Goal: Use online tool/utility: Utilize a website feature to perform a specific function

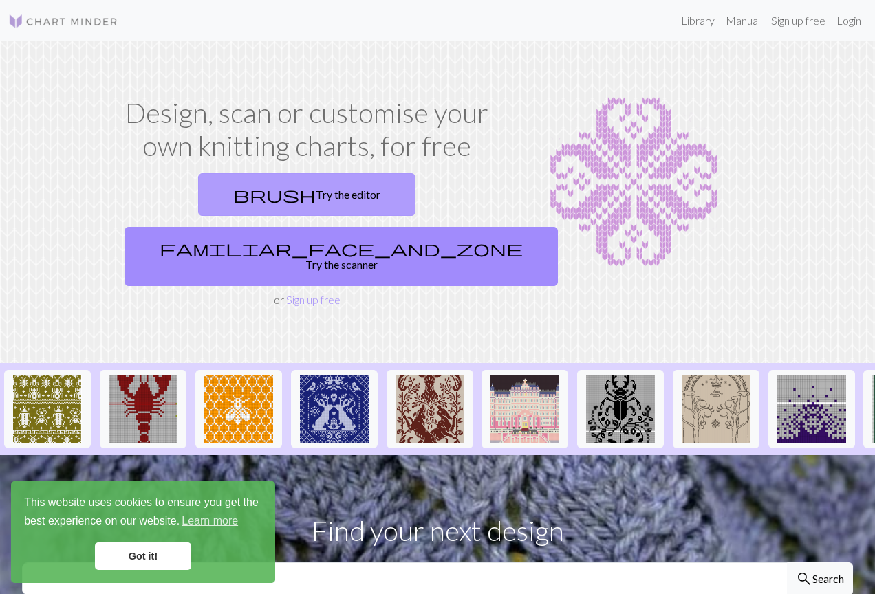
click at [263, 199] on link "brush Try the editor" at bounding box center [306, 194] width 217 height 43
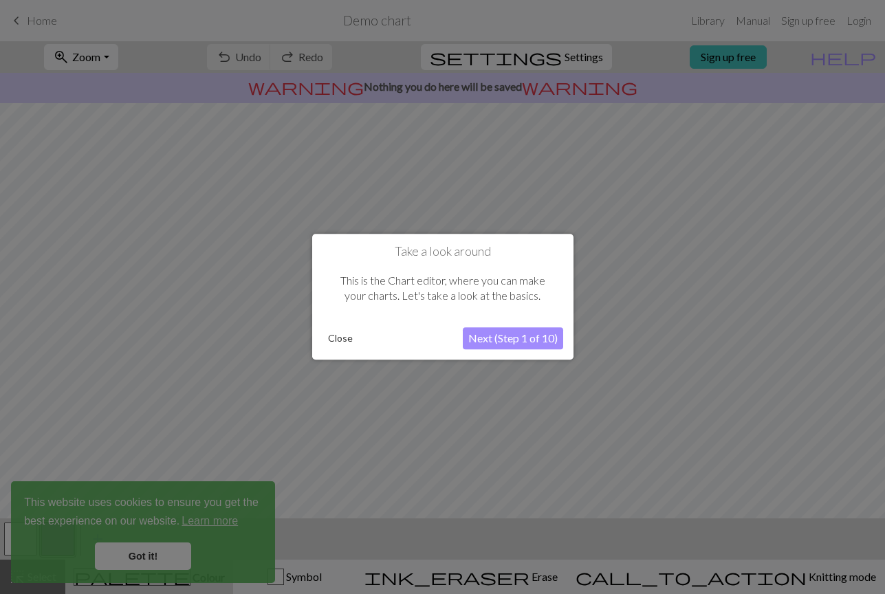
click at [517, 340] on button "Next (Step 1 of 10)" at bounding box center [513, 339] width 100 height 22
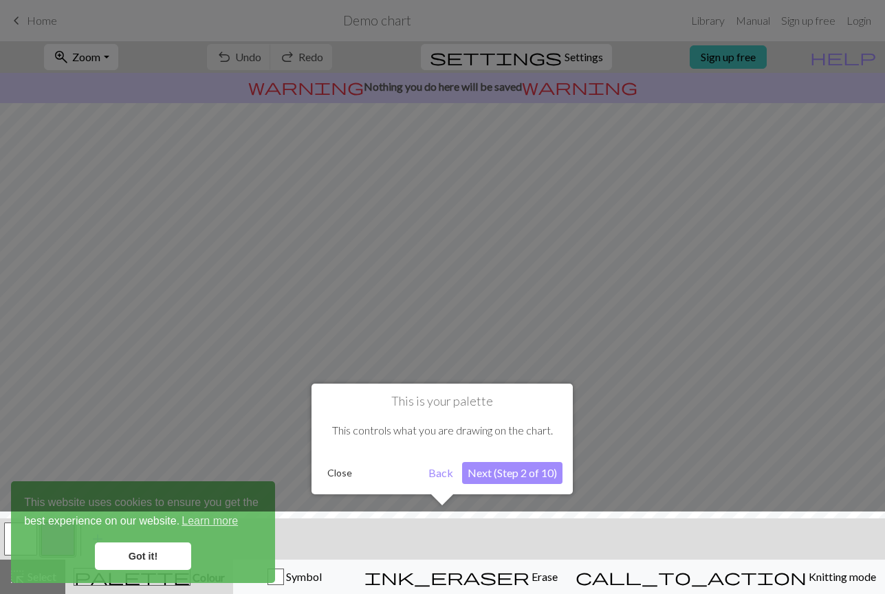
click at [522, 472] on button "Next (Step 2 of 10)" at bounding box center [512, 473] width 100 height 22
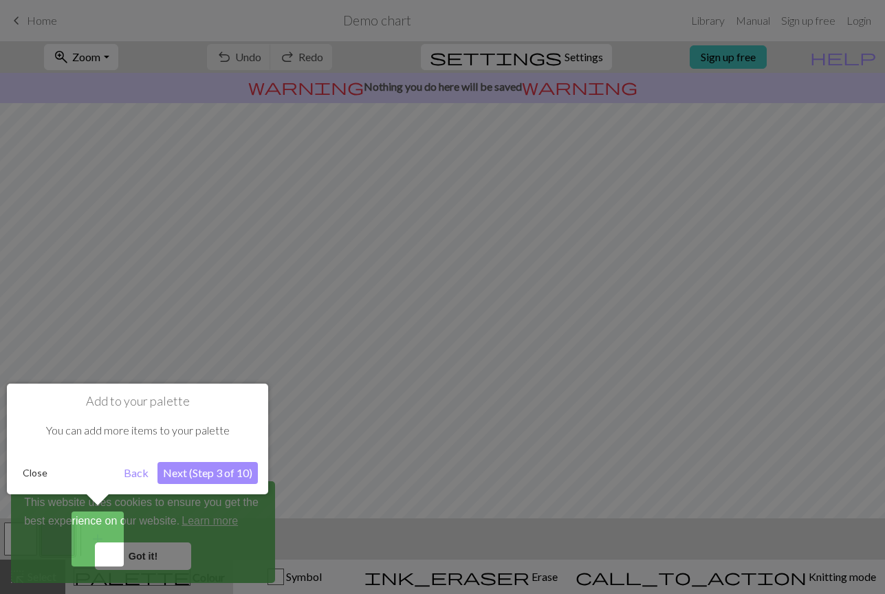
click at [223, 470] on button "Next (Step 3 of 10)" at bounding box center [207, 473] width 100 height 22
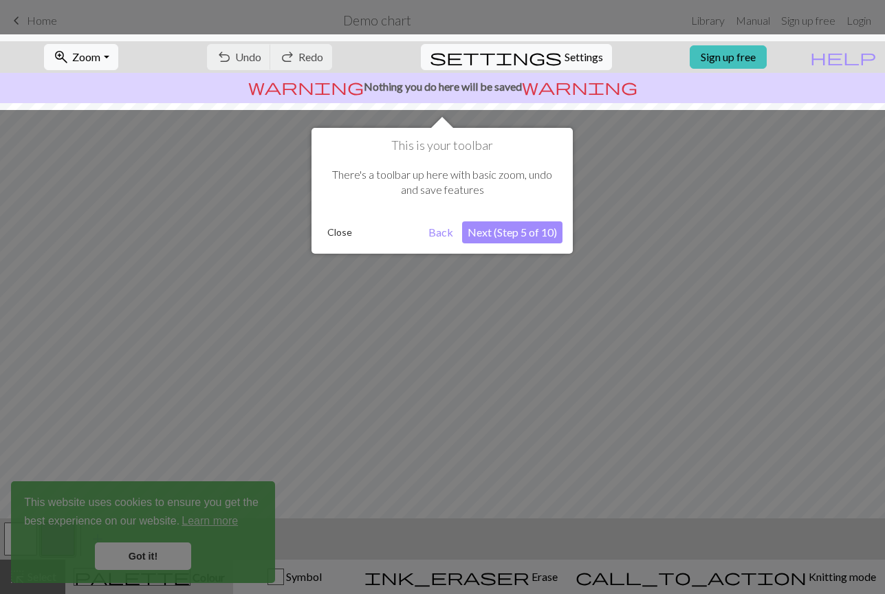
click at [507, 234] on button "Next (Step 5 of 10)" at bounding box center [512, 232] width 100 height 22
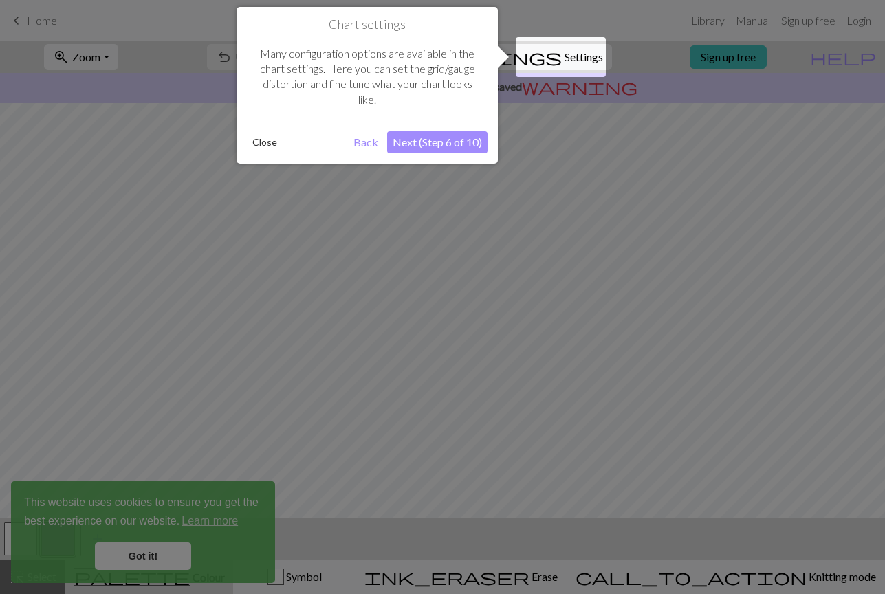
click at [482, 134] on button "Next (Step 6 of 10)" at bounding box center [437, 142] width 100 height 22
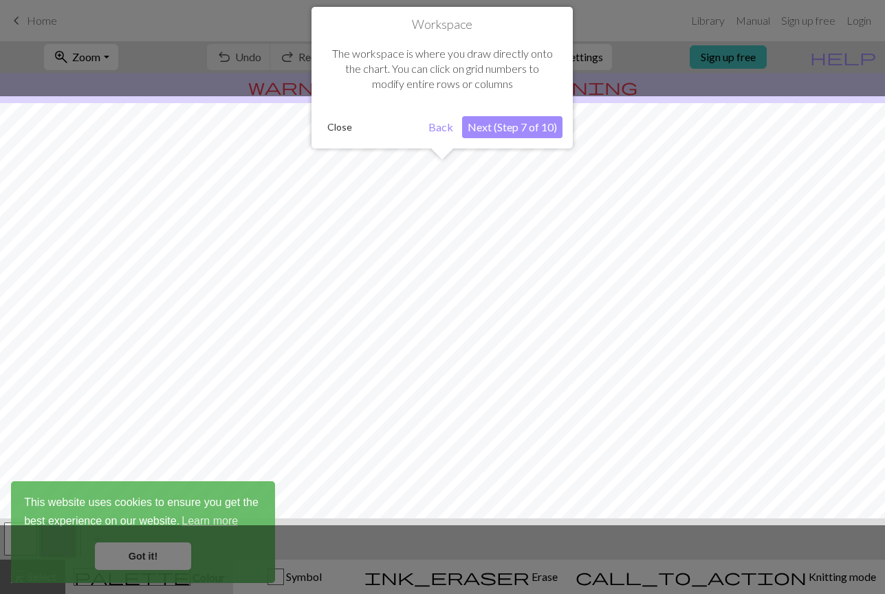
scroll to position [83, 0]
click at [491, 129] on button "Next (Step 7 of 10)" at bounding box center [512, 127] width 100 height 22
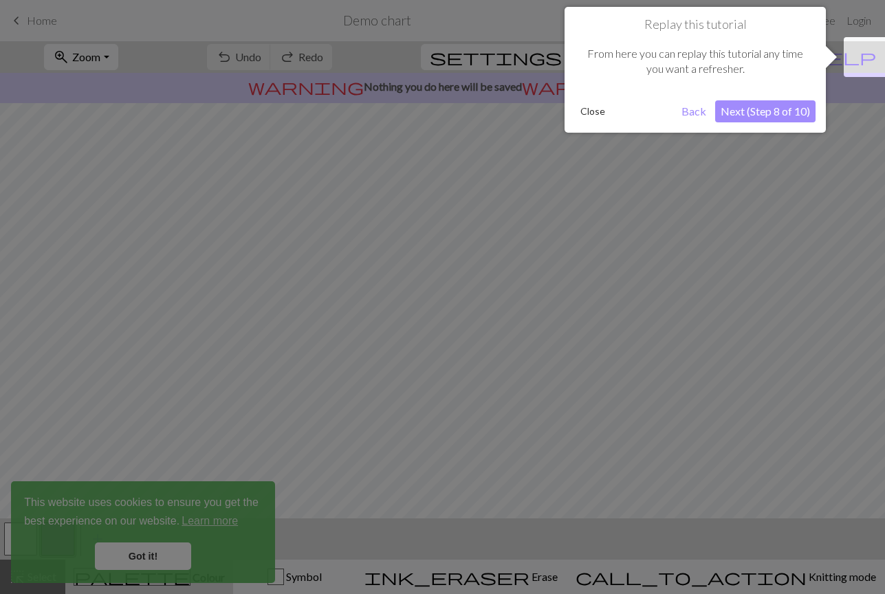
click at [776, 116] on button "Next (Step 8 of 10)" at bounding box center [765, 111] width 100 height 22
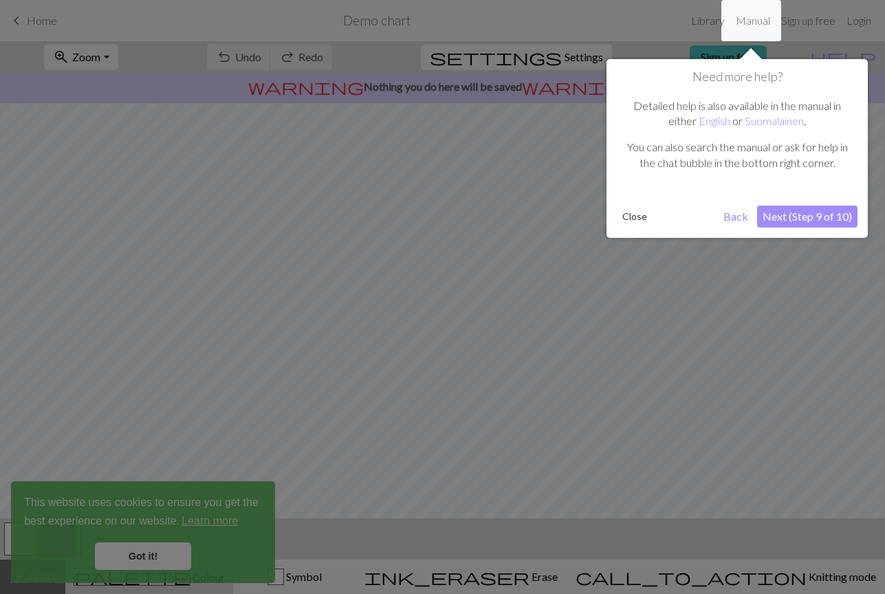
click at [812, 215] on button "Next (Step 9 of 10)" at bounding box center [807, 217] width 100 height 22
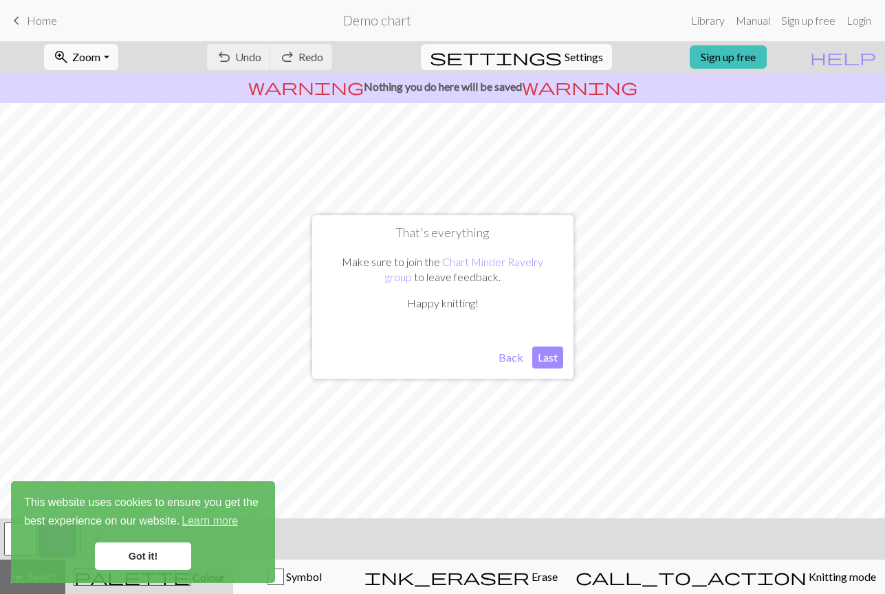
click at [546, 355] on button "Last" at bounding box center [547, 358] width 31 height 22
click at [564, 60] on span "Settings" at bounding box center [583, 57] width 39 height 17
select select "aran"
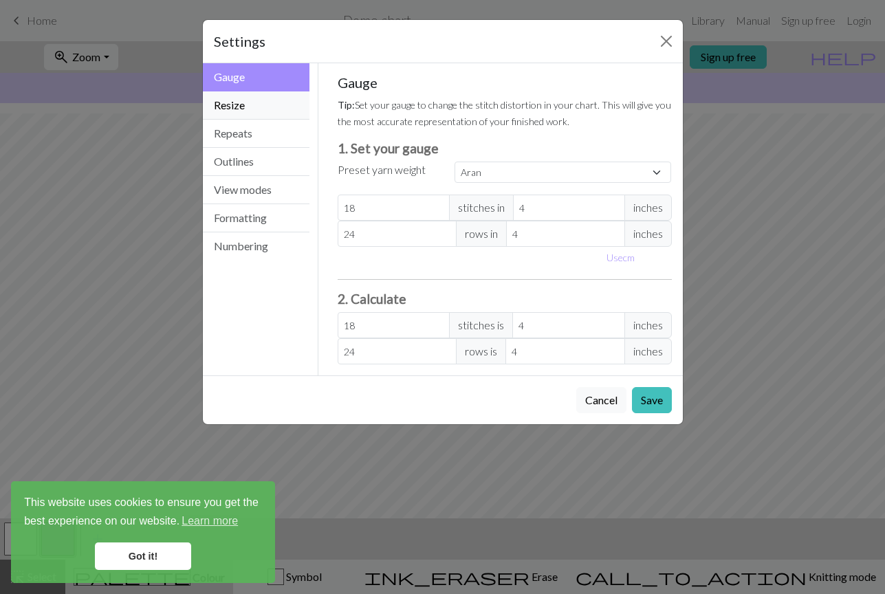
click at [254, 111] on button "Resize" at bounding box center [256, 105] width 107 height 28
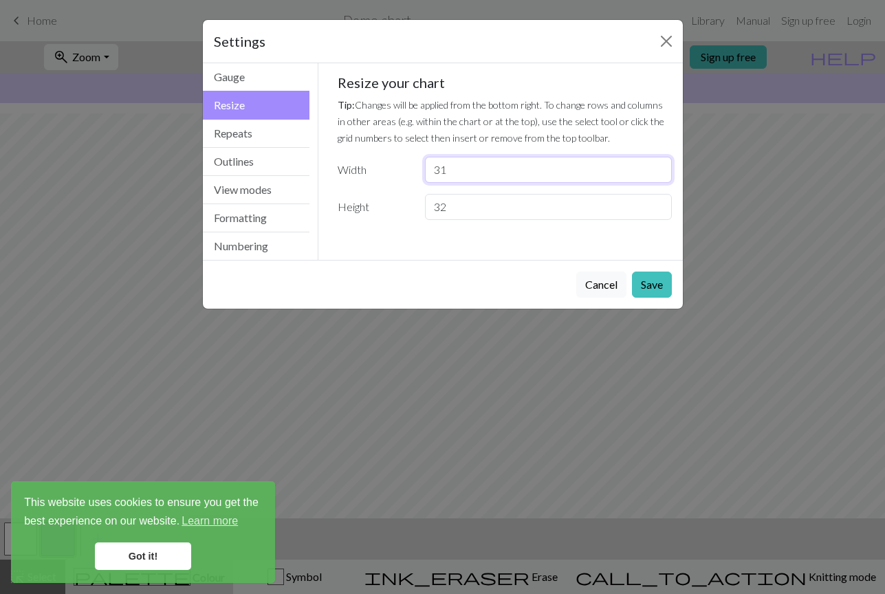
click at [657, 169] on input "31" at bounding box center [548, 170] width 246 height 26
type input "32"
click at [657, 169] on input "32" at bounding box center [548, 170] width 246 height 26
click at [584, 244] on div "Gauge Tip: Set your gauge to change the stitch distortion in your chart. This w…" at bounding box center [504, 161] width 373 height 197
click at [652, 282] on button "Save" at bounding box center [652, 285] width 40 height 26
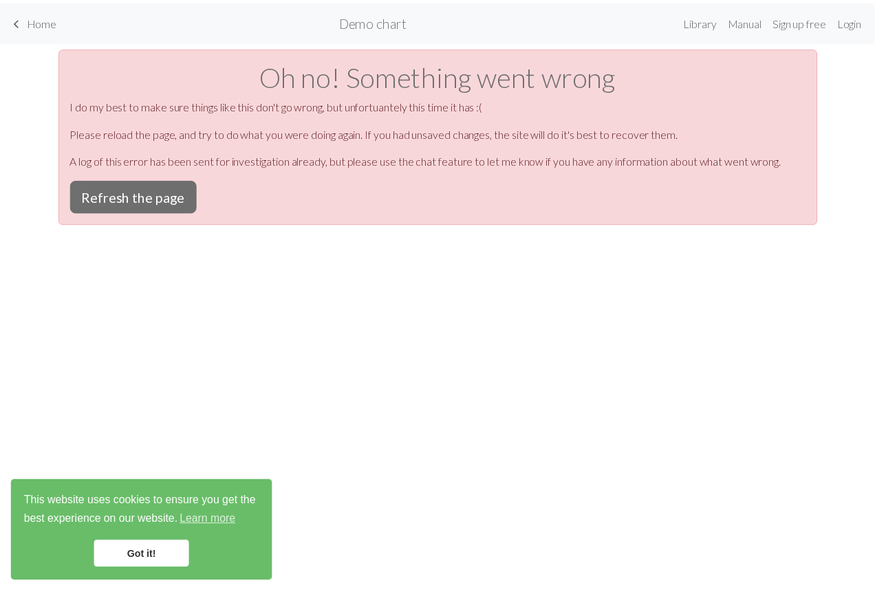
scroll to position [0, 0]
